Goal: Task Accomplishment & Management: Use online tool/utility

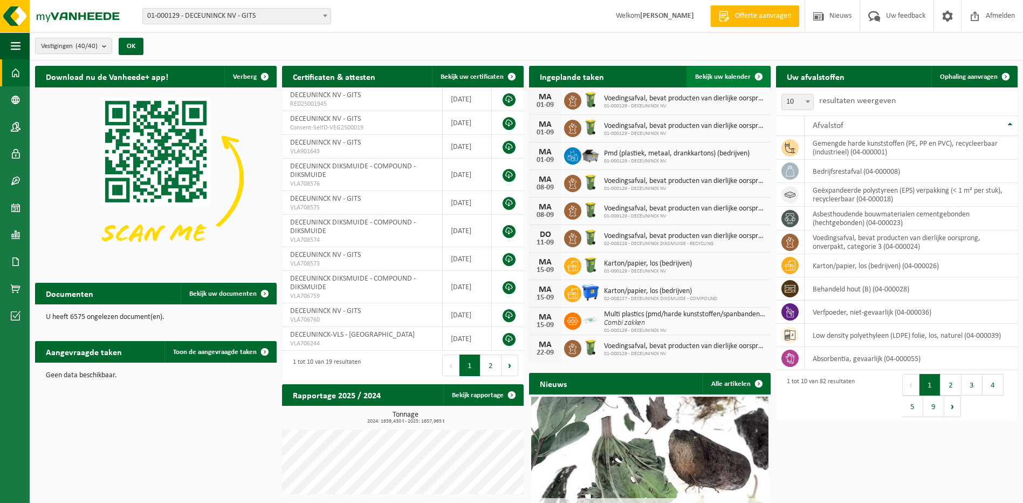
click at [736, 77] on span "Bekijk uw kalender" at bounding box center [723, 76] width 56 height 7
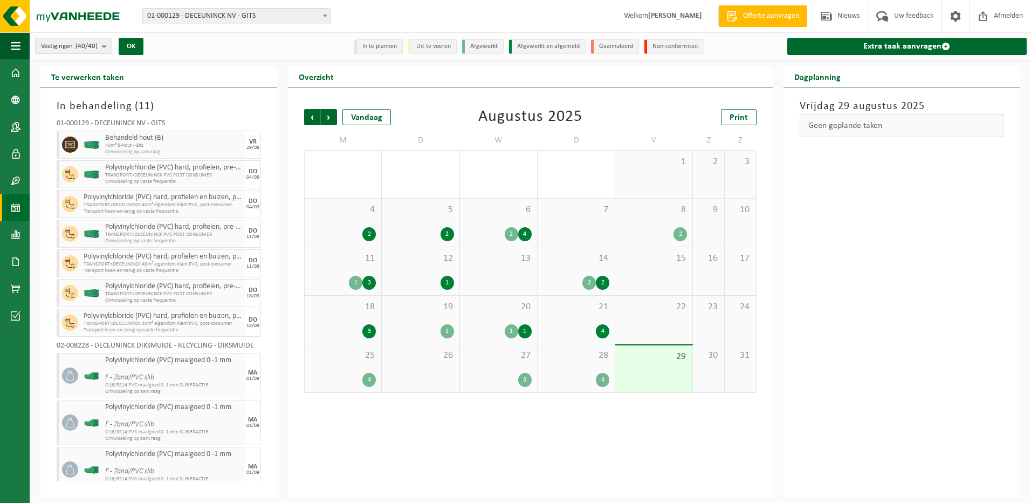
click at [115, 150] on span "Omwisseling op aanvraag" at bounding box center [173, 152] width 137 height 6
click at [853, 46] on link "Extra taak aanvragen" at bounding box center [907, 46] width 239 height 17
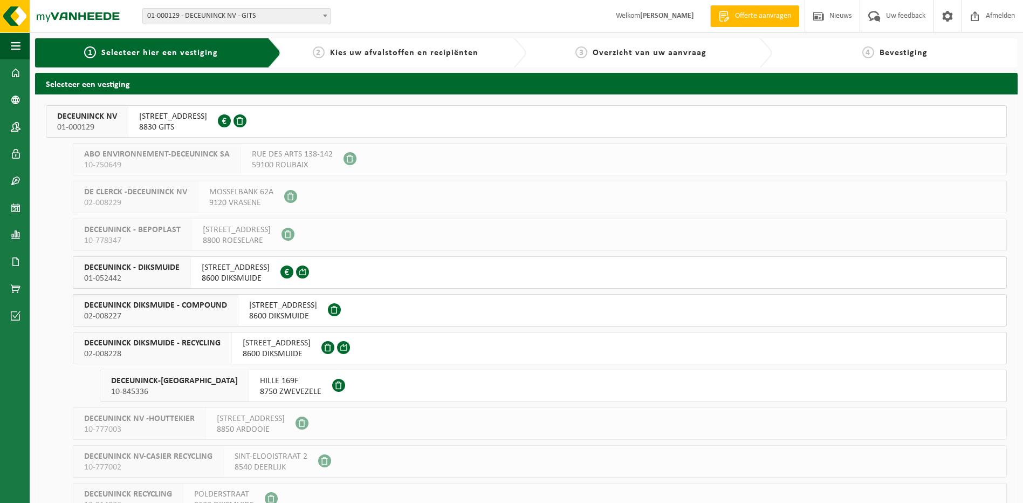
click at [182, 126] on span "8830 GITS" at bounding box center [173, 127] width 68 height 11
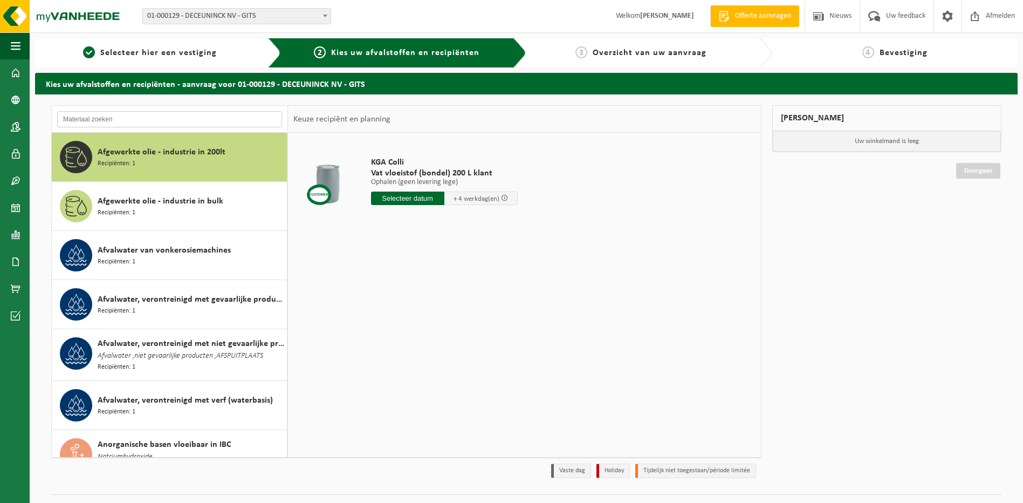
click at [188, 120] on input "text" at bounding box center [169, 119] width 225 height 16
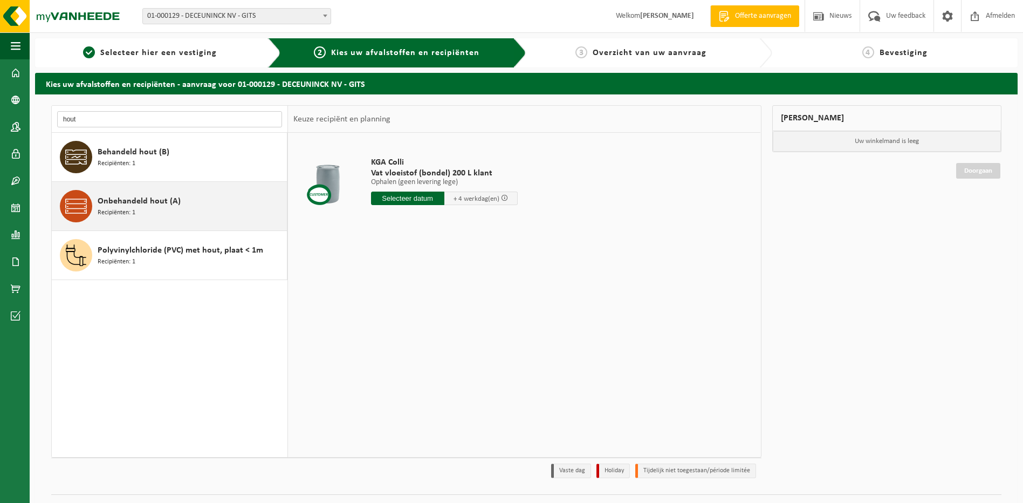
type input "hout"
click at [142, 203] on span "Onbehandeld hout (A)" at bounding box center [139, 201] width 83 height 13
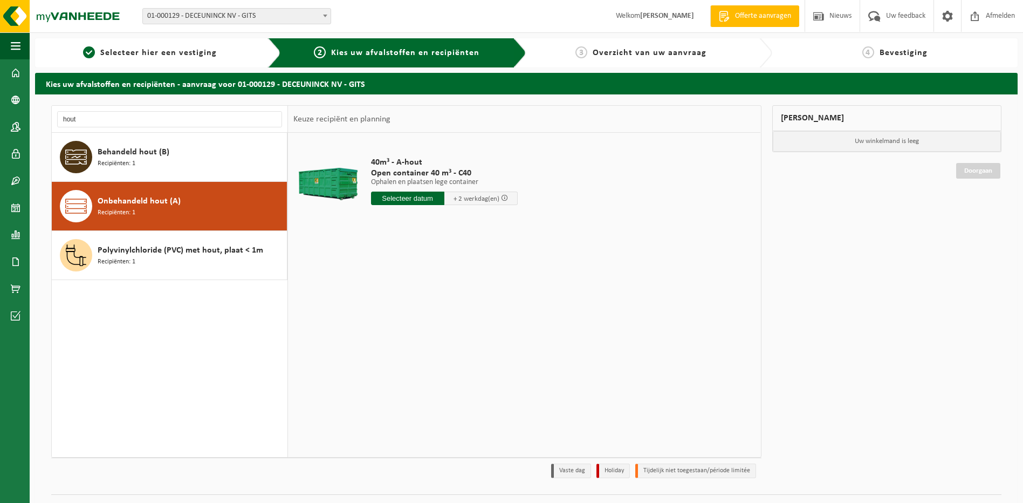
click at [401, 198] on input "text" at bounding box center [407, 197] width 73 height 13
click at [422, 195] on input "text" at bounding box center [407, 197] width 73 height 13
click at [421, 202] on input "text" at bounding box center [407, 197] width 73 height 13
click at [495, 224] on icon at bounding box center [493, 222] width 17 height 17
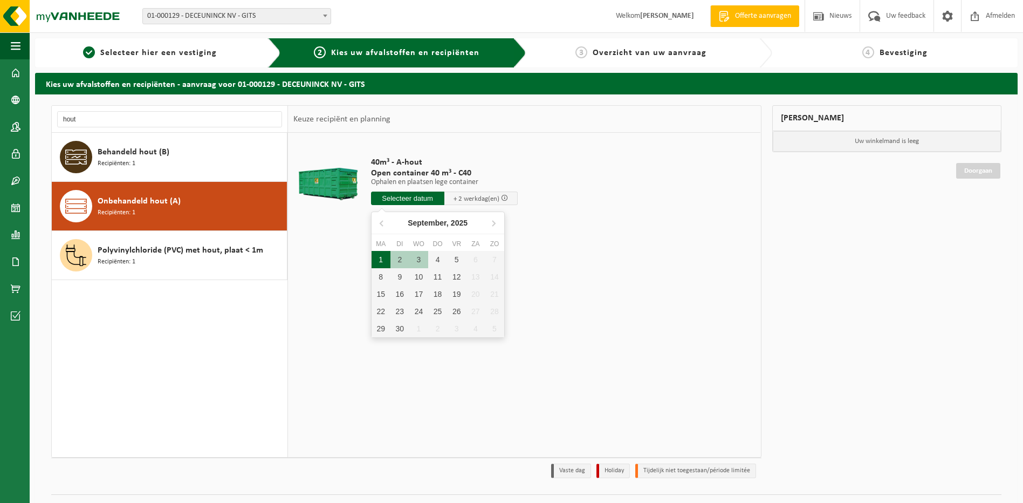
click at [386, 259] on div "1" at bounding box center [381, 259] width 19 height 17
type input "Van 2025-09-01"
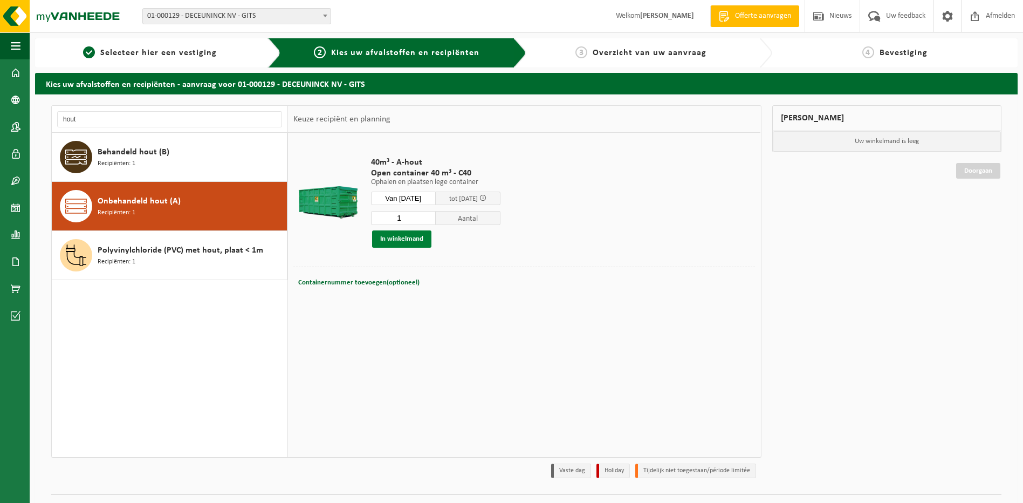
click at [410, 240] on button "In winkelmand" at bounding box center [401, 238] width 59 height 17
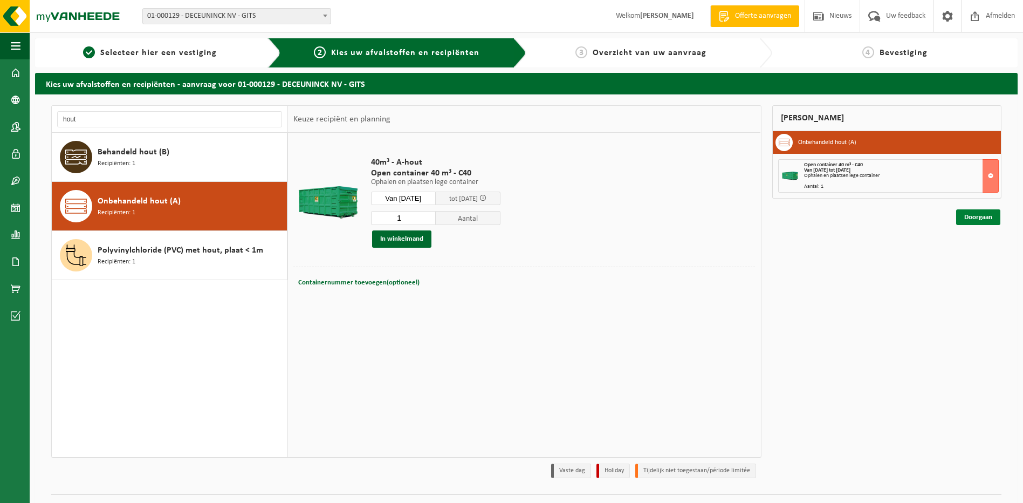
click at [979, 219] on link "Doorgaan" at bounding box center [978, 217] width 44 height 16
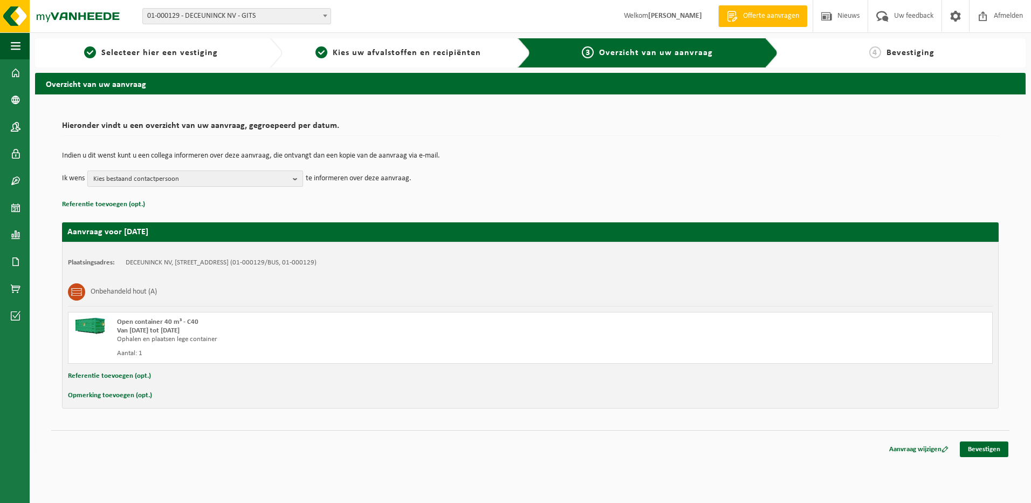
click at [200, 180] on span "Kies bestaand contactpersoon" at bounding box center [190, 179] width 195 height 16
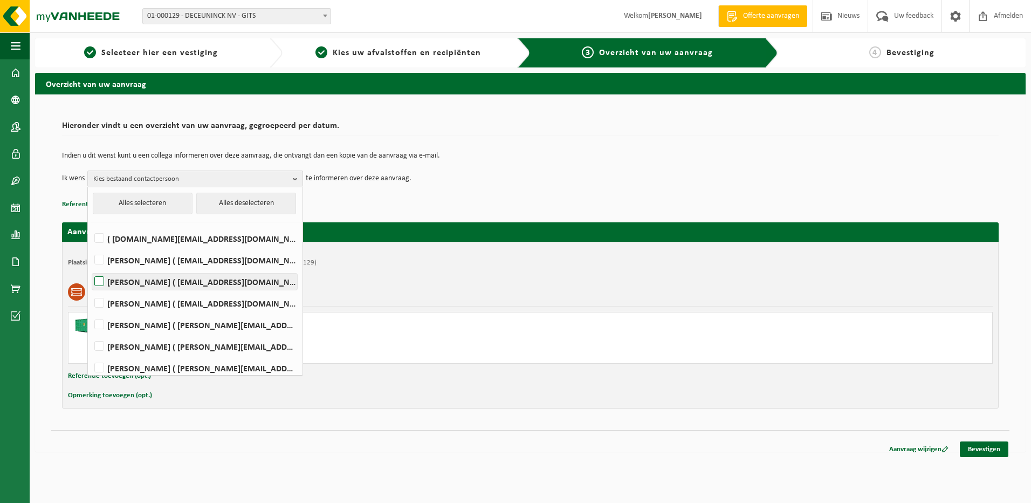
click at [173, 285] on label "Koen Costenoble ( koen.costenoble@deceuninck.com )" at bounding box center [194, 281] width 205 height 16
click at [91, 268] on input "Koen Costenoble ( koen.costenoble@deceuninck.com )" at bounding box center [90, 268] width 1 height 1
checkbox input "true"
click at [165, 303] on label "LORENZO DE WISPELAERE ( lorenzo.dewispelaere@deceuninck.com )" at bounding box center [194, 303] width 205 height 16
click at [91, 290] on input "LORENZO DE WISPELAERE ( lorenzo.dewispelaere@deceuninck.com )" at bounding box center [90, 289] width 1 height 1
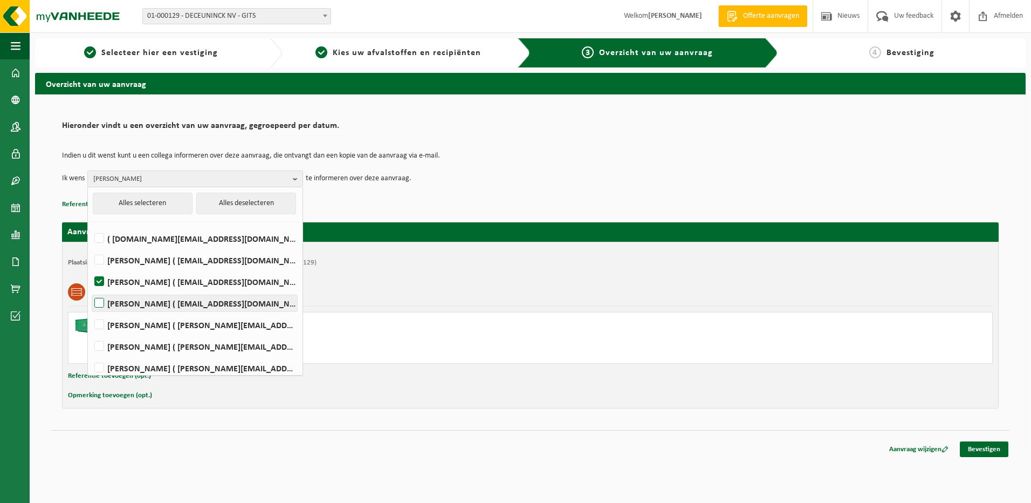
checkbox input "true"
click at [977, 448] on link "Bevestigen" at bounding box center [984, 449] width 49 height 16
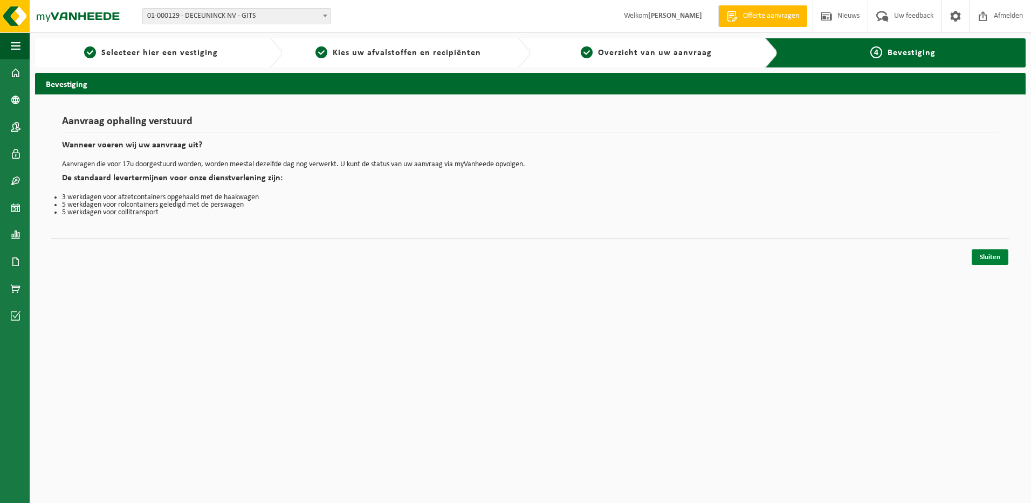
click at [987, 257] on link "Sluiten" at bounding box center [990, 257] width 37 height 16
